Goal: Task Accomplishment & Management: Use online tool/utility

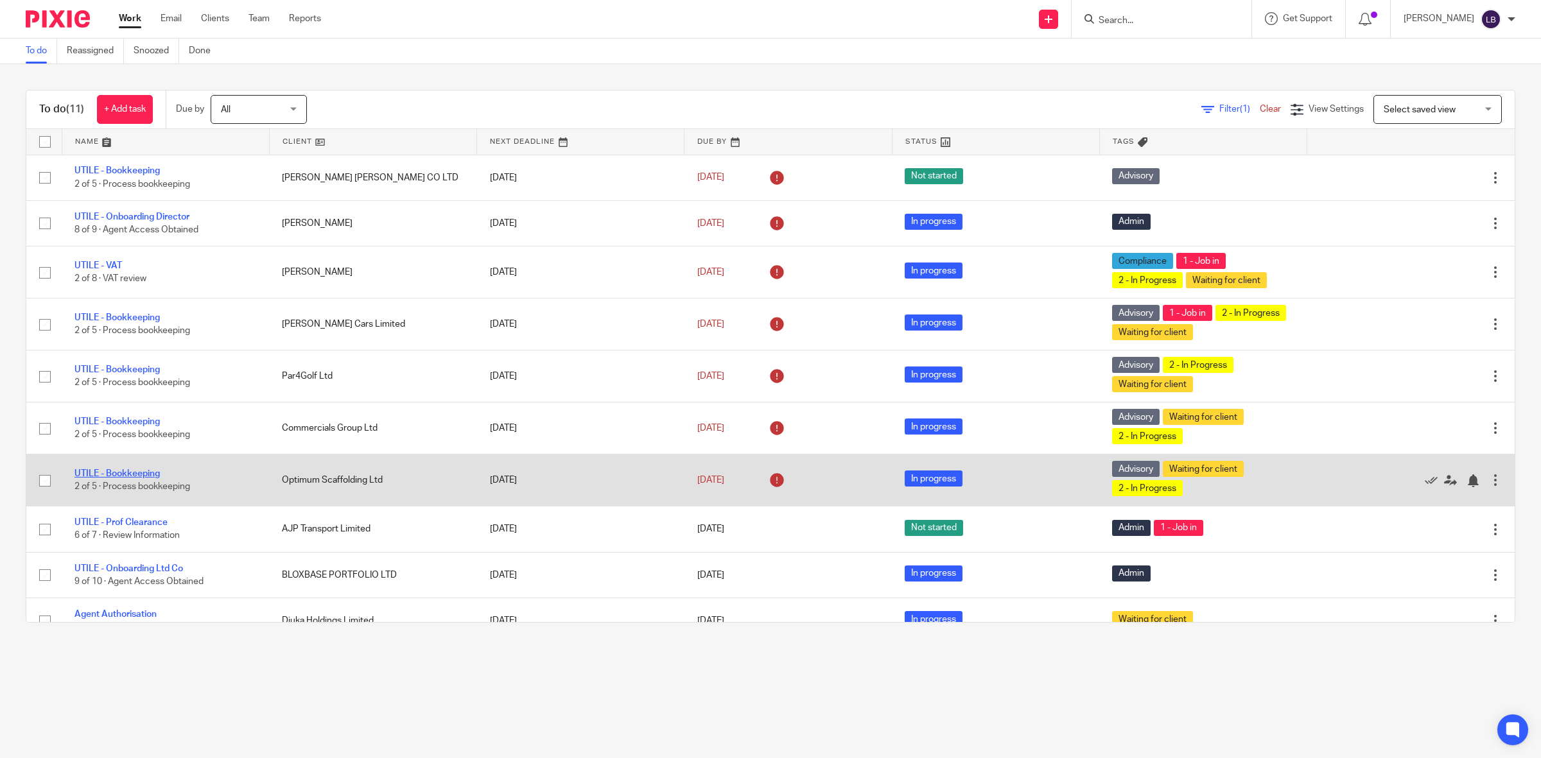
click at [152, 474] on link "UTILE - Bookkeeping" at bounding box center [116, 473] width 85 height 9
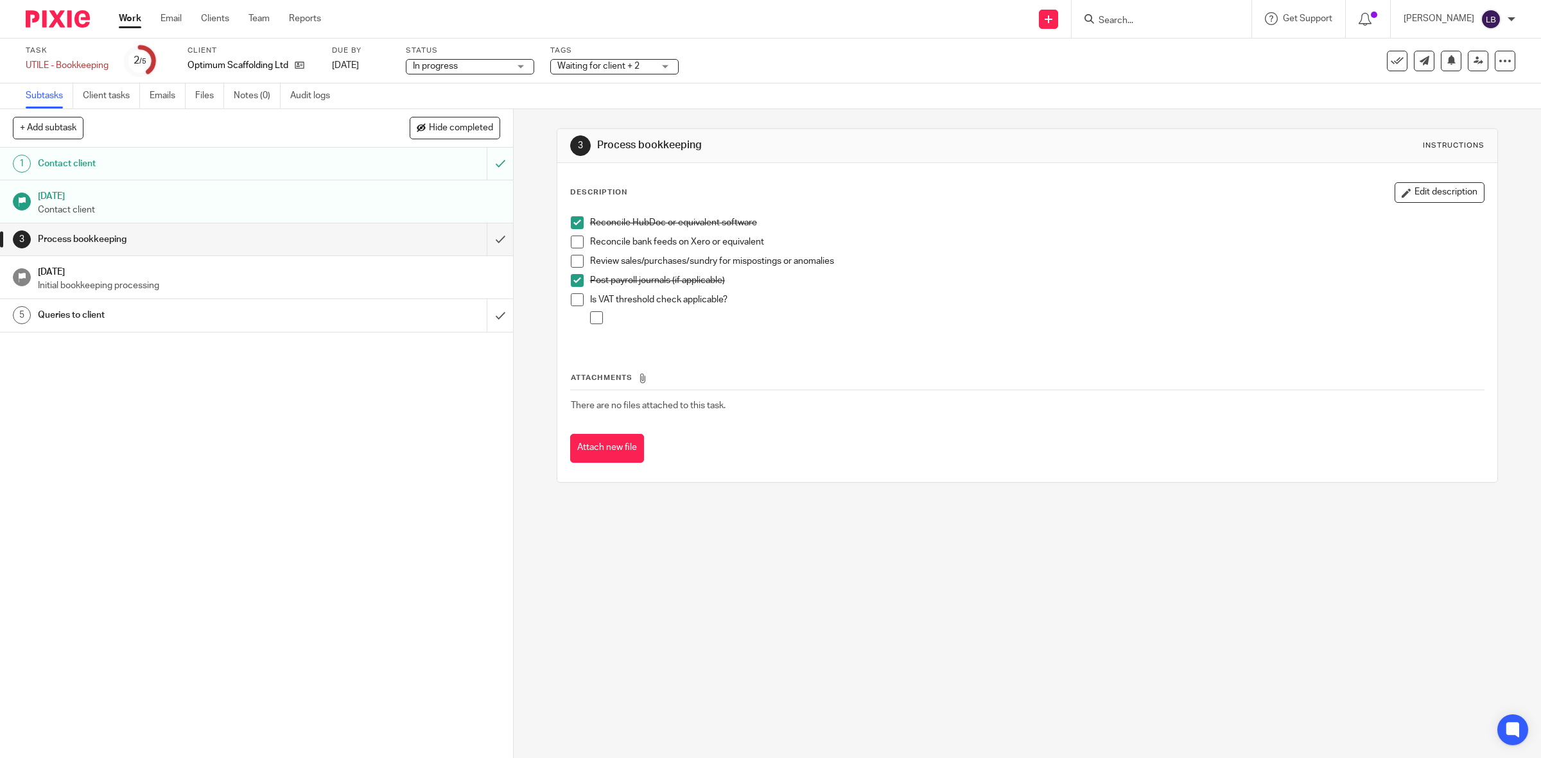
click at [127, 16] on link "Work" at bounding box center [130, 18] width 22 height 13
